Goal: Information Seeking & Learning: Find specific fact

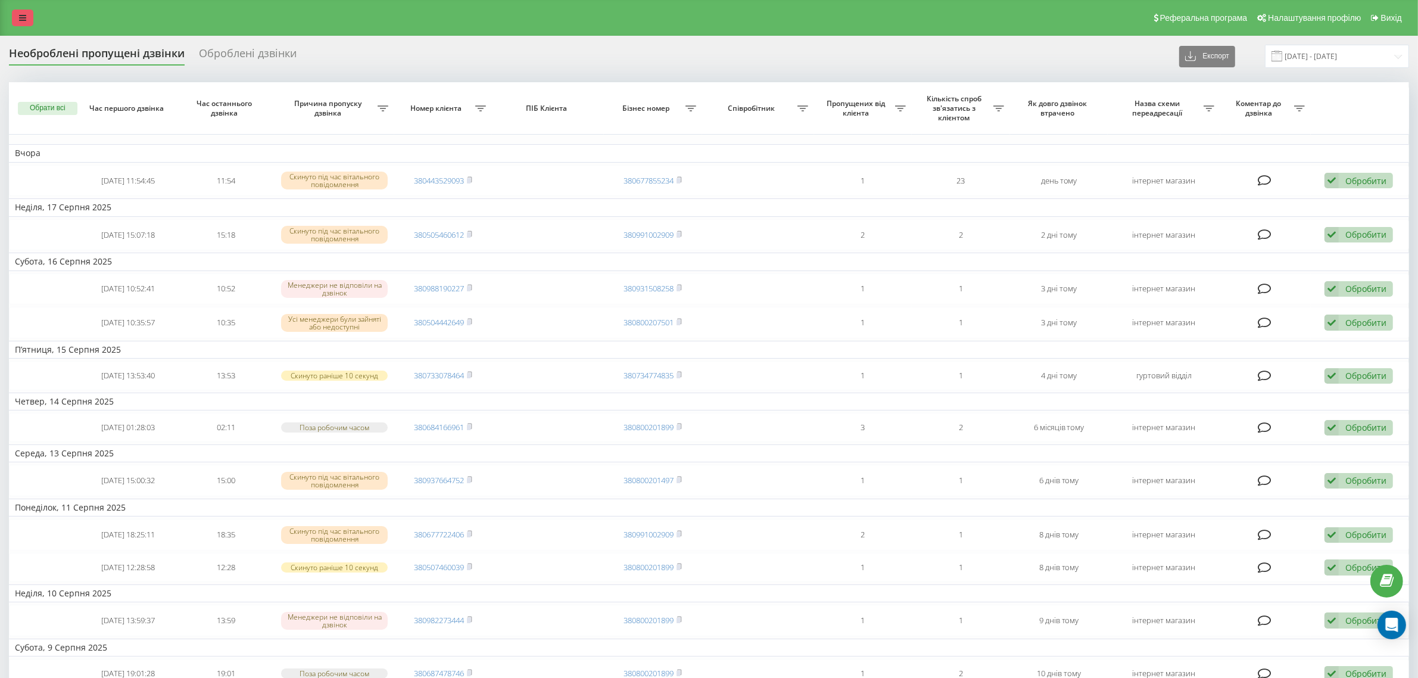
click at [21, 21] on icon at bounding box center [22, 18] width 7 height 8
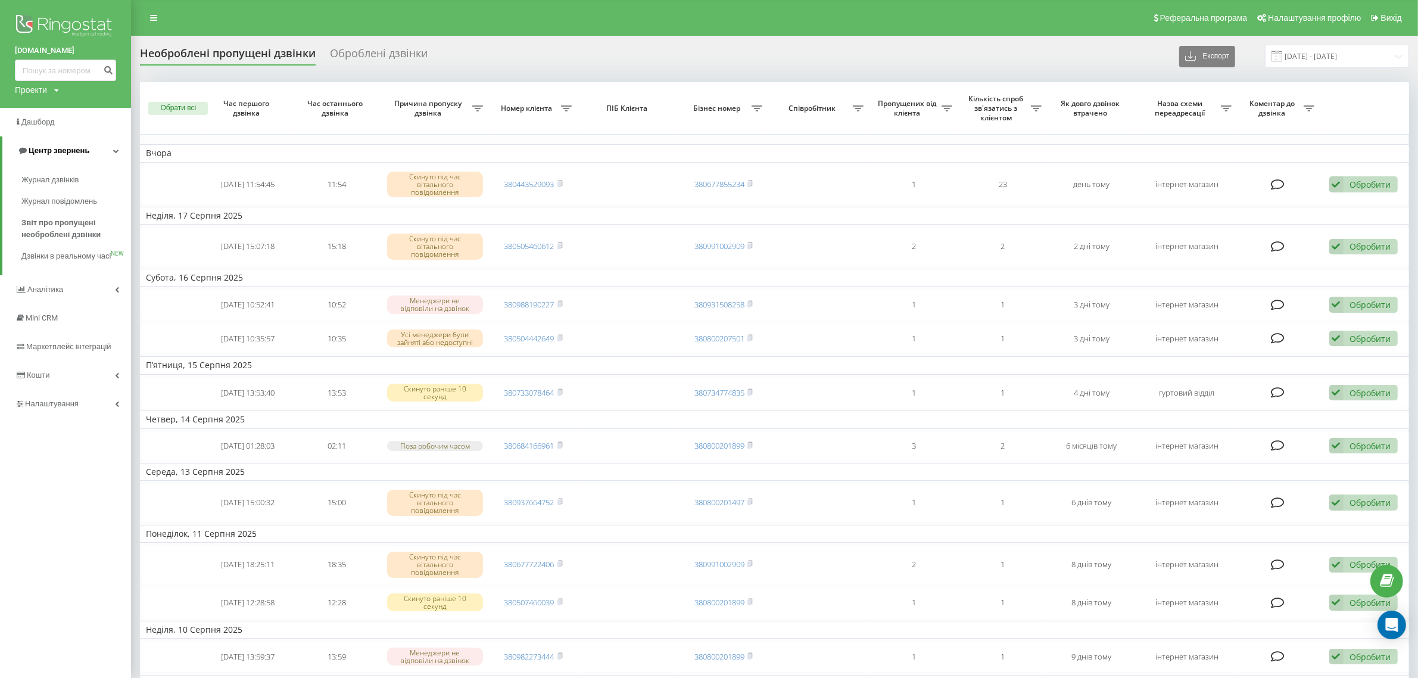
click at [55, 149] on span "Центр звернень" at bounding box center [59, 150] width 61 height 9
click at [40, 153] on span "Центр звернень" at bounding box center [56, 150] width 61 height 9
click at [55, 182] on span "Журнал дзвінків" at bounding box center [52, 180] width 63 height 12
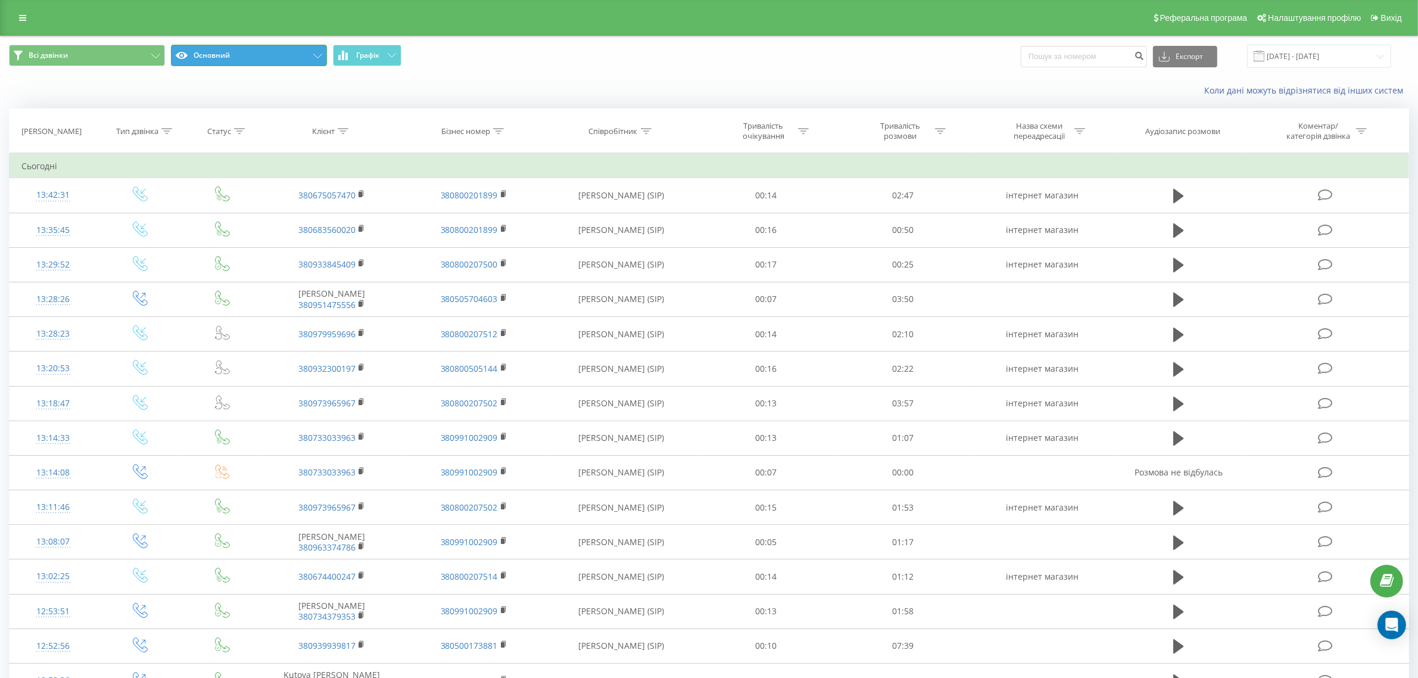
click at [319, 55] on icon at bounding box center [317, 56] width 9 height 5
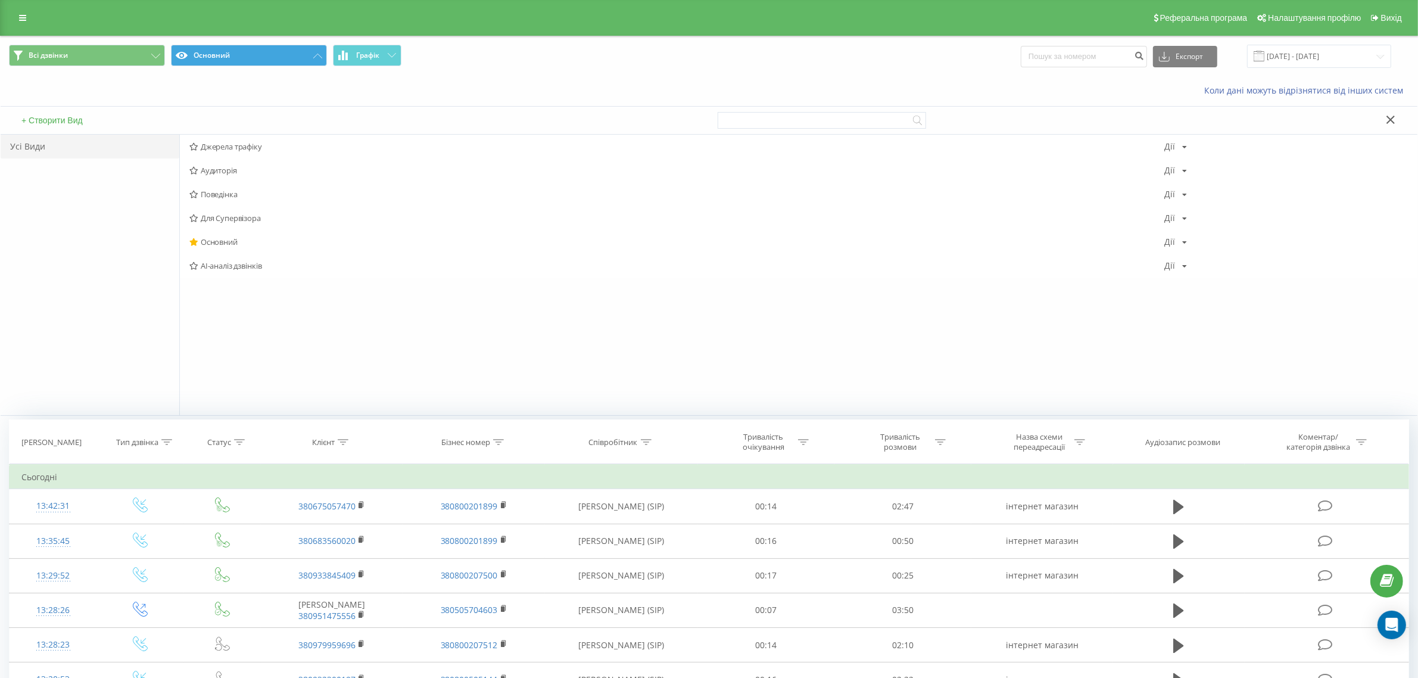
click at [814, 66] on div "Всі дзвінки Основний Графік Експорт .csv .xls .xlsx 19.07.2025 - 19.08.2025" at bounding box center [709, 56] width 1400 height 23
click at [1058, 55] on input at bounding box center [1084, 56] width 126 height 21
click at [341, 439] on icon at bounding box center [343, 442] width 11 height 6
click at [307, 533] on input "text" at bounding box center [331, 527] width 105 height 21
paste input "0675057470"
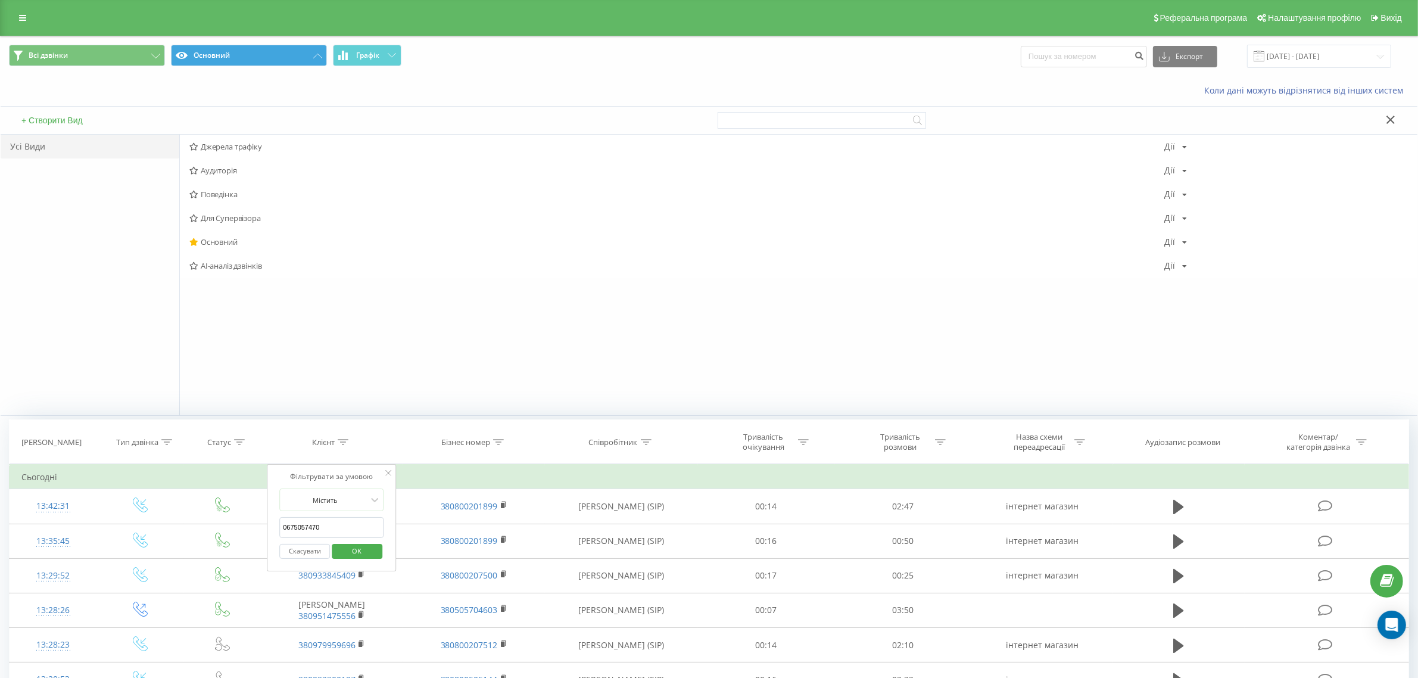
type input "0675057470"
click at [365, 555] on span "OK" at bounding box center [356, 550] width 33 height 18
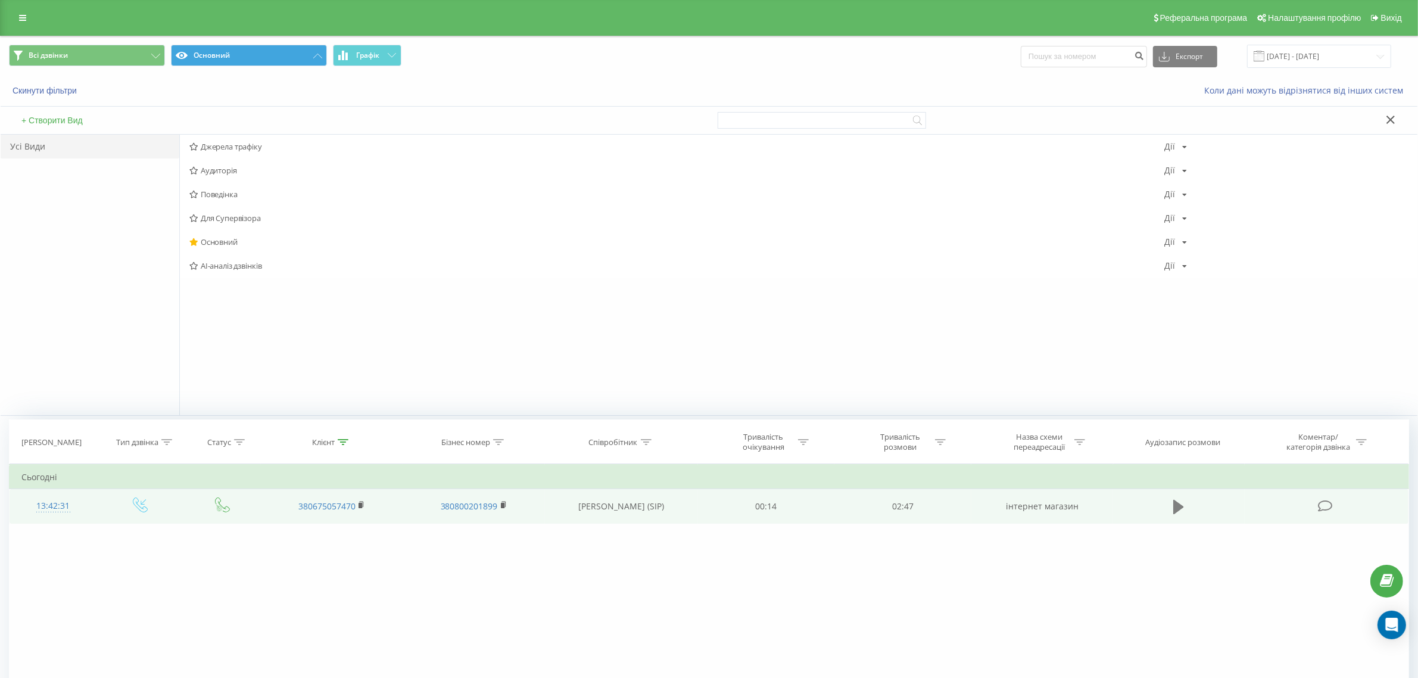
click at [1180, 504] on icon at bounding box center [1178, 507] width 11 height 14
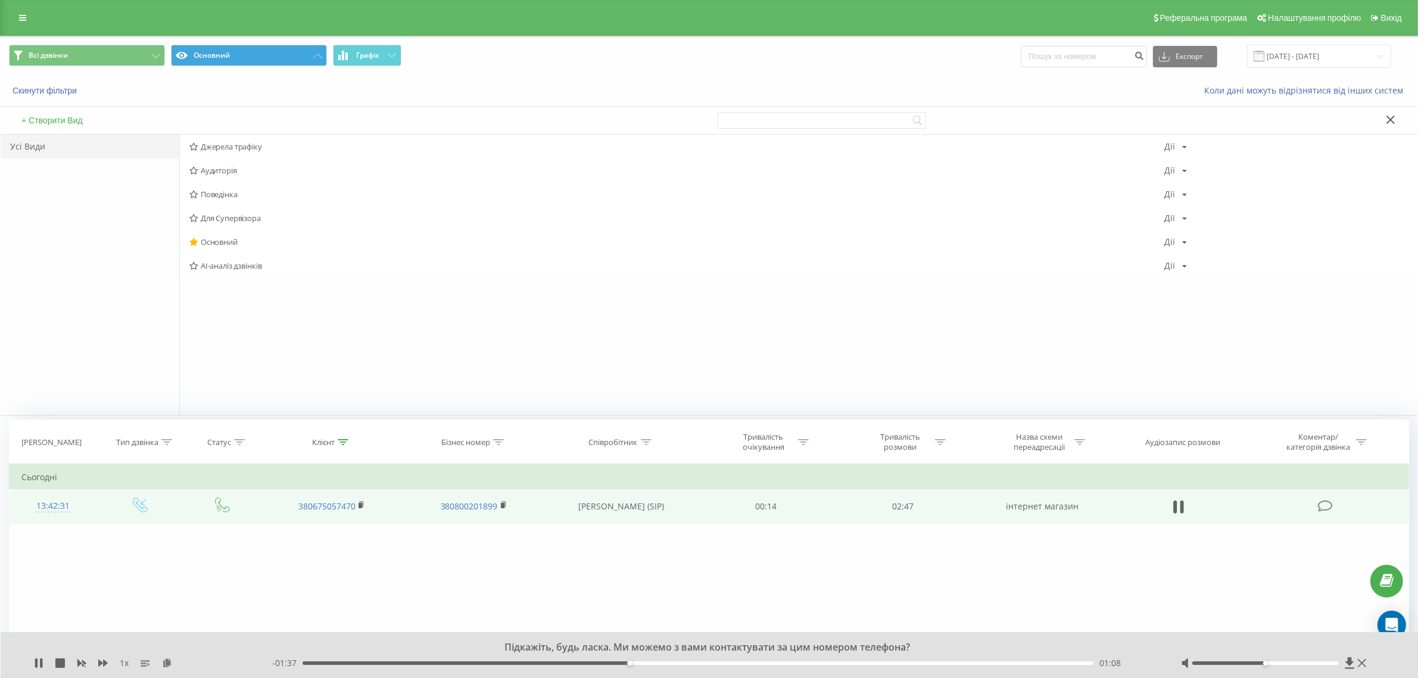
click at [1392, 119] on icon at bounding box center [1391, 120] width 8 height 8
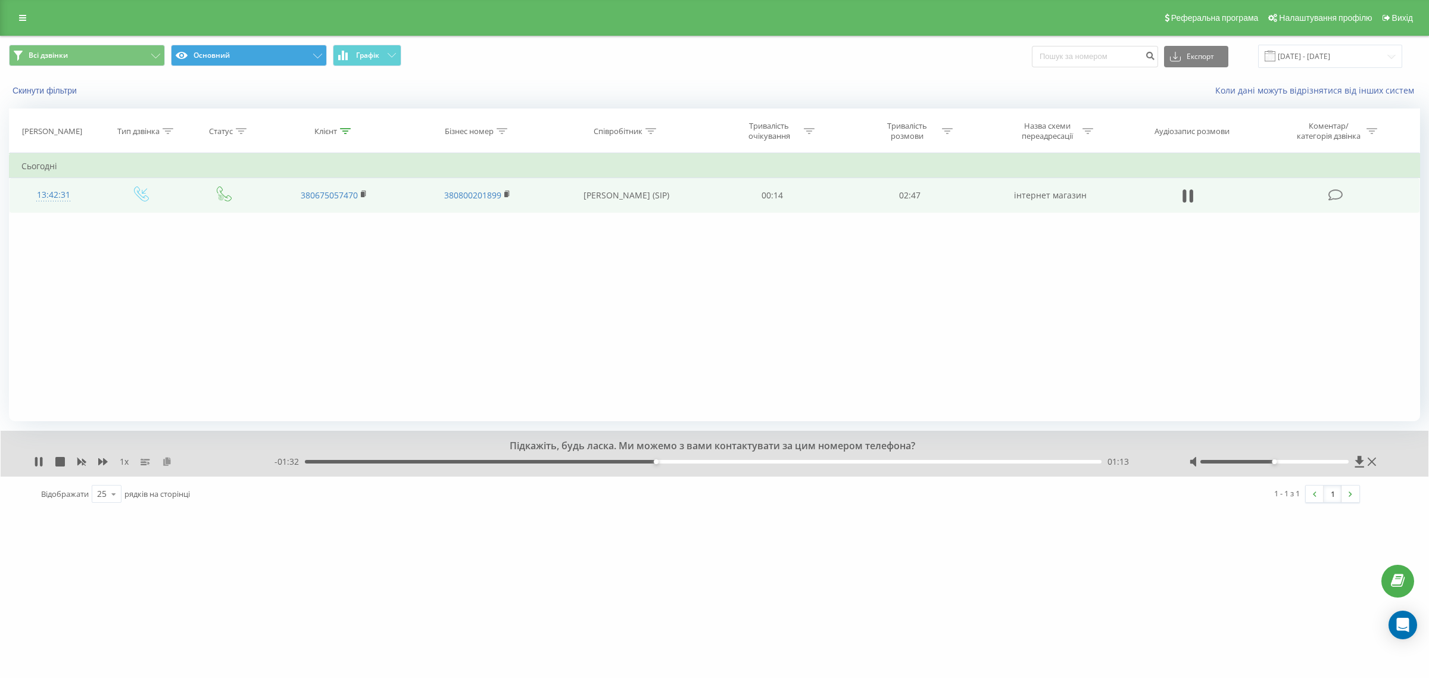
click at [167, 462] on icon at bounding box center [167, 461] width 10 height 8
